Goal: Task Accomplishment & Management: Use online tool/utility

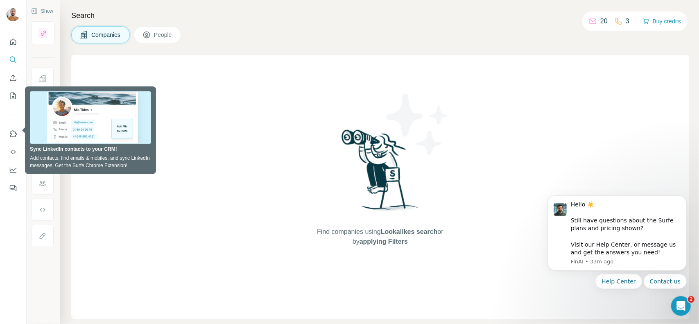
click at [283, 53] on div "Search Companies People Find companies using Lookalikes search or by applying F…" at bounding box center [379, 162] width 639 height 324
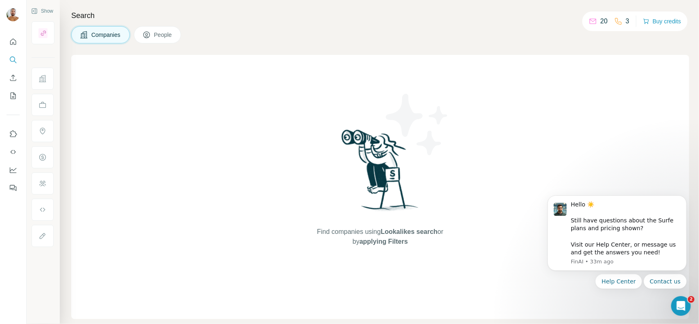
click at [160, 32] on span "People" at bounding box center [163, 35] width 19 height 8
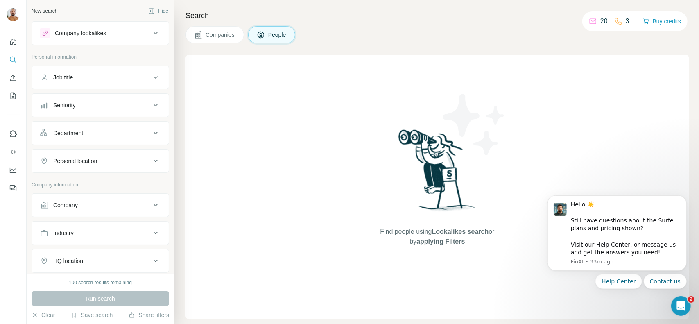
click at [142, 32] on div "Company lookalikes" at bounding box center [95, 33] width 110 height 10
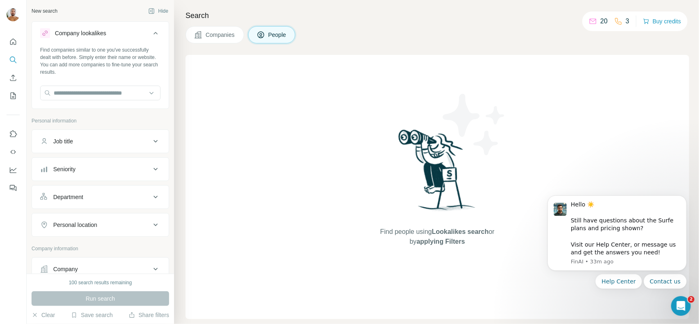
click at [142, 32] on div "Company lookalikes" at bounding box center [95, 33] width 110 height 10
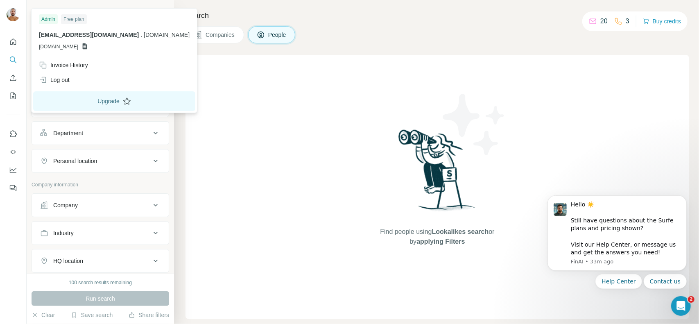
click at [108, 103] on button "Upgrade" at bounding box center [114, 101] width 162 height 20
click at [78, 46] on span "[DOMAIN_NAME]" at bounding box center [58, 46] width 39 height 7
click at [88, 46] on icon at bounding box center [84, 46] width 7 height 7
click at [63, 48] on span "[DOMAIN_NAME]" at bounding box center [58, 46] width 39 height 7
click at [50, 43] on span "[DOMAIN_NAME]" at bounding box center [58, 46] width 39 height 7
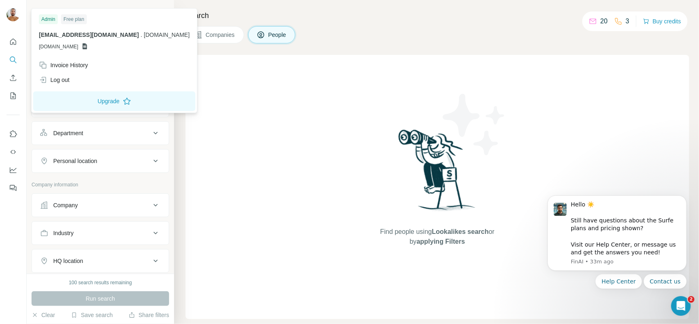
drag, startPoint x: 76, startPoint y: 33, endPoint x: 137, endPoint y: 35, distance: 61.8
click at [78, 34] on span "[EMAIL_ADDRESS][DOMAIN_NAME]" at bounding box center [89, 35] width 100 height 7
click at [152, 33] on span "kandyhousela.com" at bounding box center [167, 35] width 46 height 7
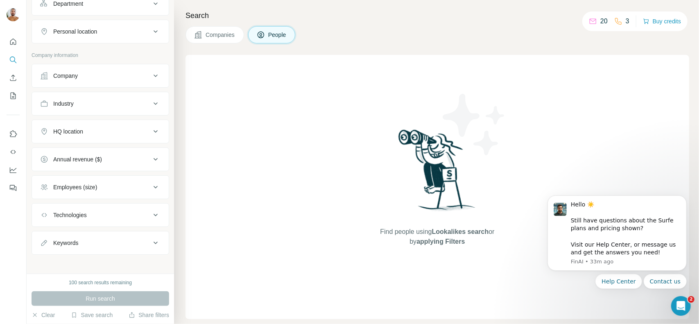
scroll to position [130, 0]
click at [14, 96] on icon "My lists" at bounding box center [13, 96] width 8 height 8
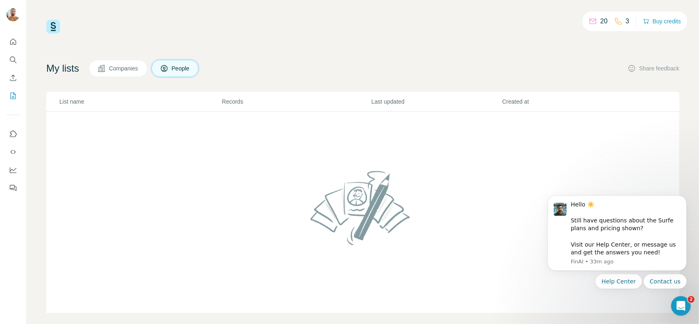
click at [135, 69] on span "Companies" at bounding box center [124, 68] width 30 height 8
click at [183, 74] on button "People" at bounding box center [174, 68] width 47 height 17
click at [9, 131] on button "Use Surfe on LinkedIn" at bounding box center [13, 133] width 13 height 15
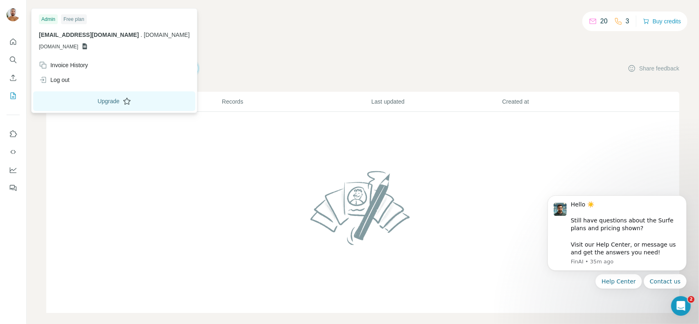
click at [95, 105] on button "Upgrade" at bounding box center [114, 101] width 162 height 20
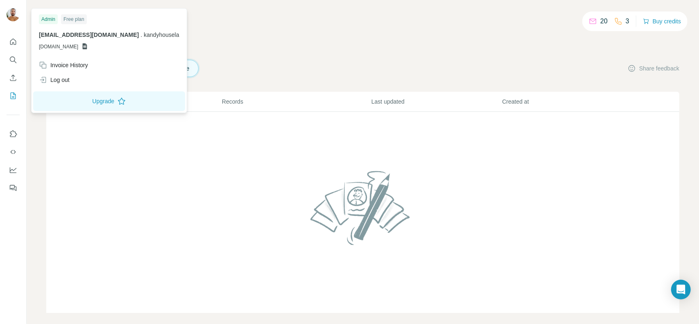
click at [18, 18] on img at bounding box center [13, 14] width 13 height 13
click at [16, 41] on icon "Quick start" at bounding box center [13, 42] width 8 height 8
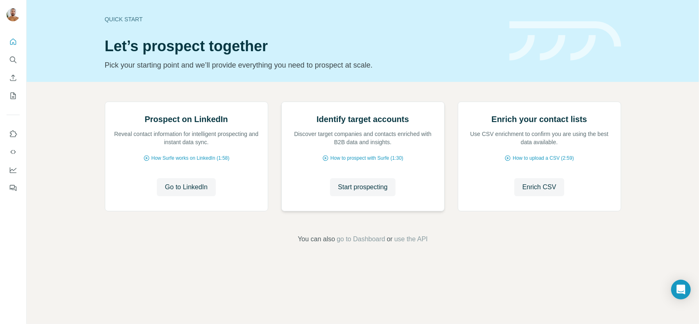
scroll to position [29, 0]
click at [367, 192] on span "Start prospecting" at bounding box center [363, 187] width 50 height 10
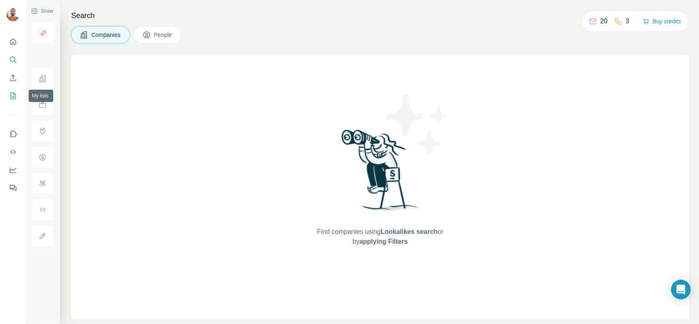
click at [13, 93] on icon "My lists" at bounding box center [13, 96] width 8 height 8
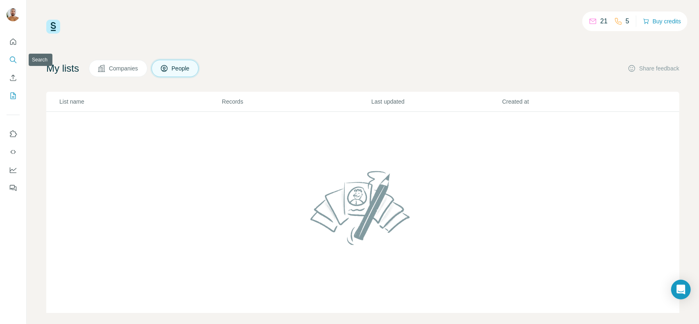
click at [16, 57] on icon "Search" at bounding box center [13, 60] width 8 height 8
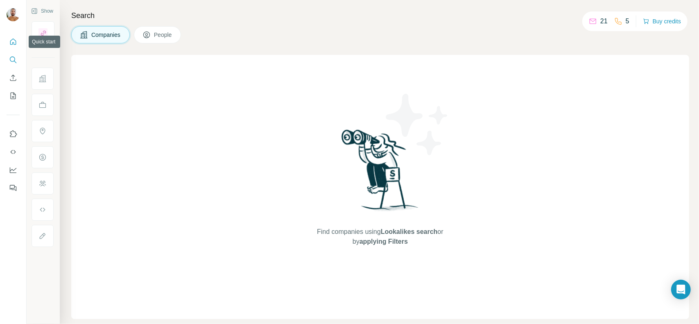
click at [16, 39] on icon "Quick start" at bounding box center [13, 42] width 8 height 8
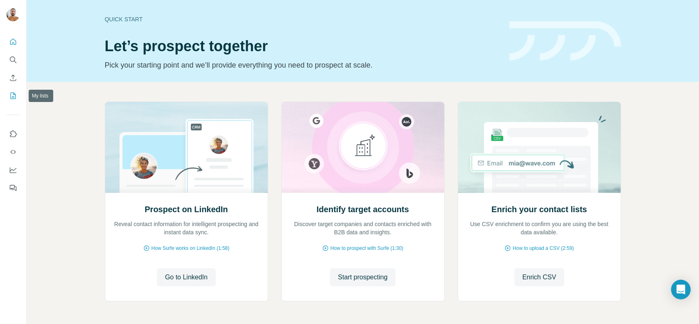
click at [13, 91] on button "My lists" at bounding box center [13, 95] width 13 height 15
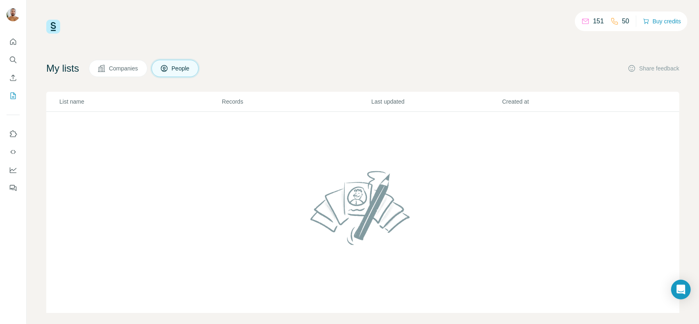
click at [121, 67] on span "Companies" at bounding box center [124, 68] width 30 height 8
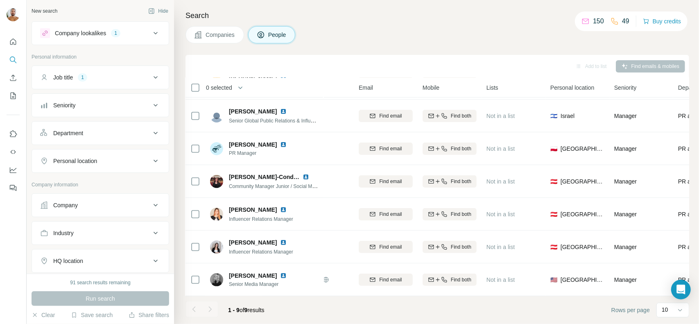
scroll to position [100, 0]
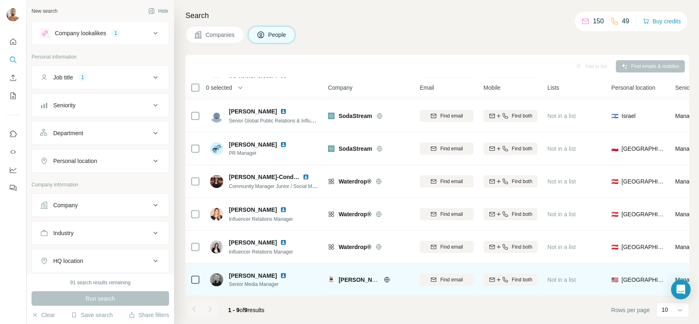
click at [218, 273] on img at bounding box center [216, 279] width 13 height 13
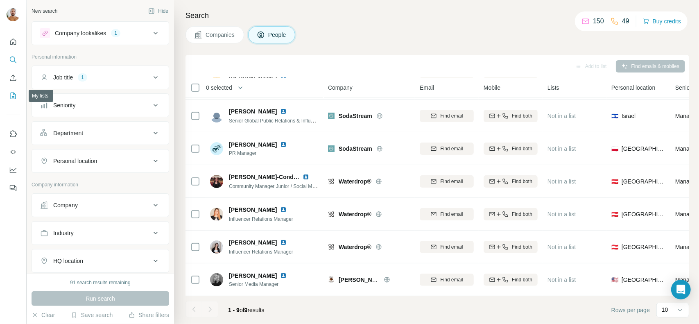
click at [14, 96] on icon "My lists" at bounding box center [13, 96] width 8 height 8
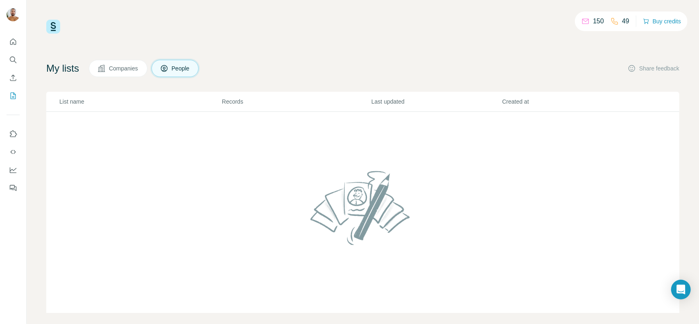
click at [126, 68] on span "Companies" at bounding box center [124, 68] width 30 height 8
click at [176, 70] on button "People" at bounding box center [174, 68] width 47 height 17
click at [13, 76] on icon "Enrich CSV" at bounding box center [13, 78] width 8 height 8
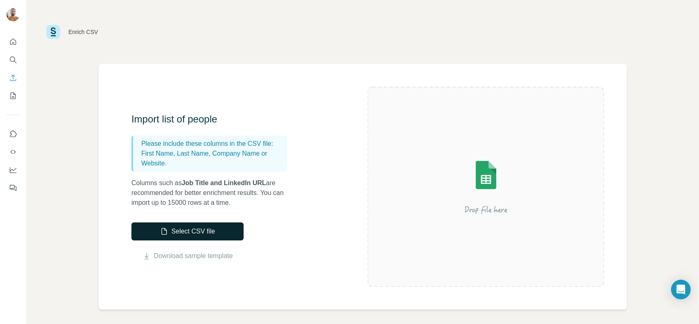
click at [199, 232] on button "Select CSV file" at bounding box center [187, 231] width 112 height 18
click at [13, 95] on icon "My lists" at bounding box center [13, 96] width 8 height 8
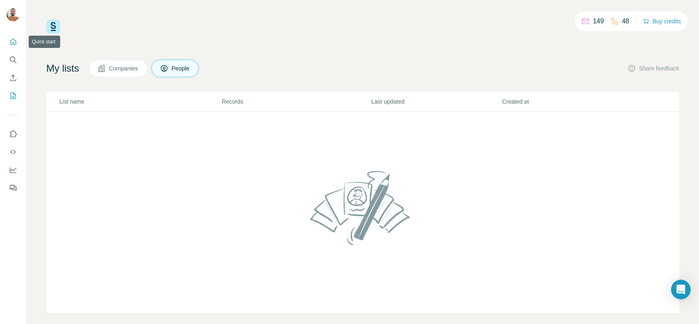
click at [16, 42] on icon "Quick start" at bounding box center [13, 42] width 8 height 8
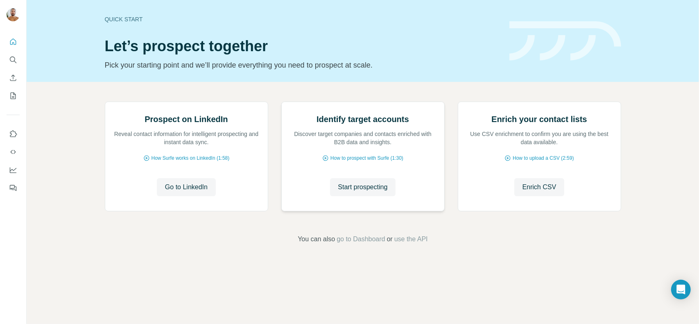
scroll to position [29, 0]
